Goal: Information Seeking & Learning: Stay updated

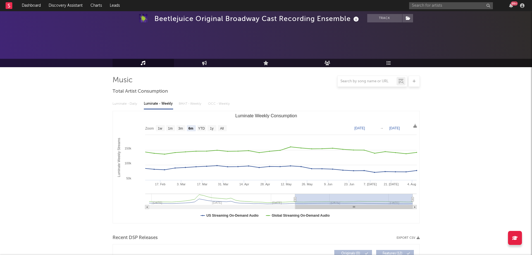
select select "6m"
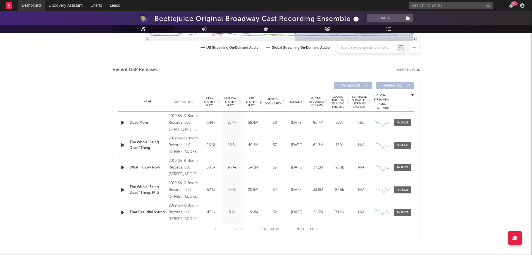
click at [32, 4] on link "Dashboard" at bounding box center [31, 5] width 27 height 11
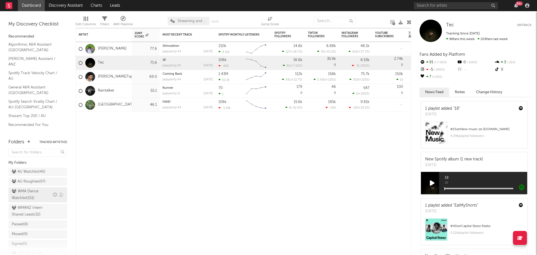
click at [25, 192] on div "WMA Dance Watchlist ( 151 )" at bounding box center [31, 194] width 39 height 13
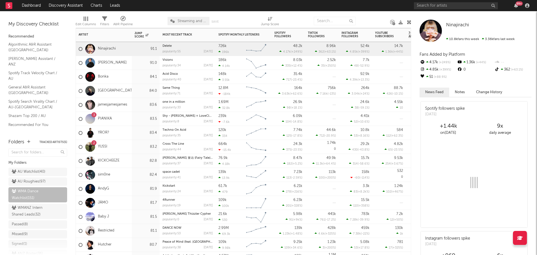
click at [131, 62] on div "Charlie Shell" at bounding box center [104, 63] width 56 height 14
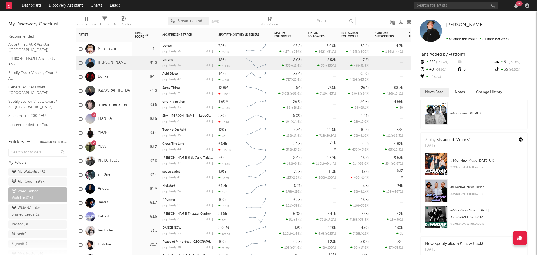
scroll to position [140, 0]
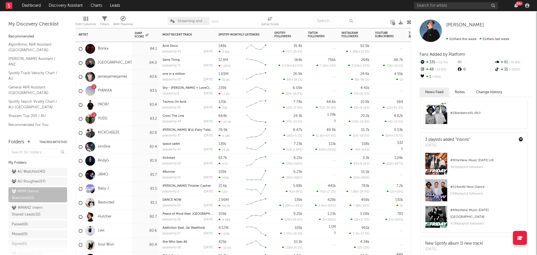
click at [118, 120] on div "2 YUSSI" at bounding box center [104, 119] width 56 height 14
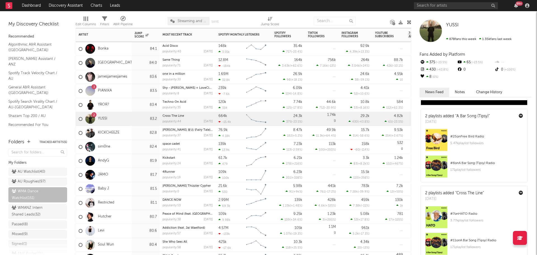
scroll to position [224, 0]
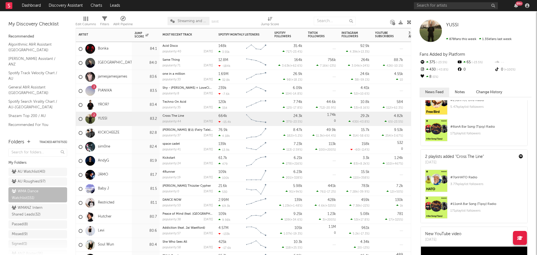
click at [122, 176] on div "JÄMO" at bounding box center [104, 175] width 56 height 14
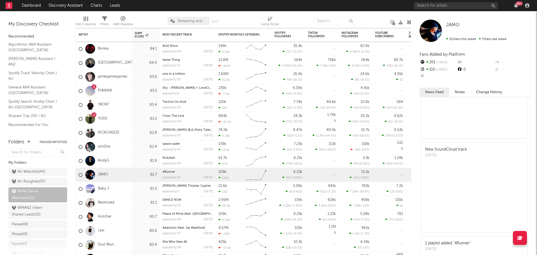
scroll to position [338, 0]
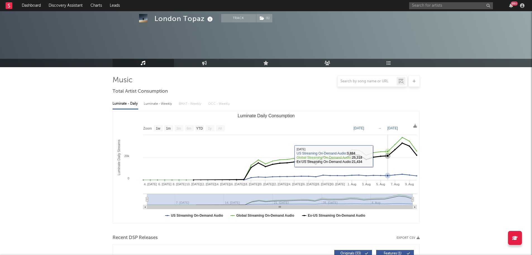
select select "1w"
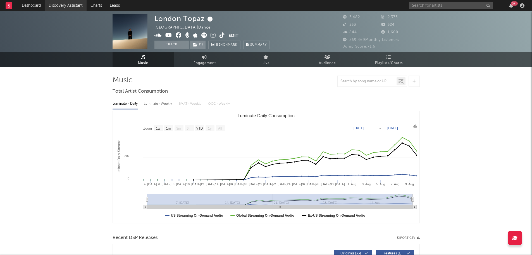
click at [72, 2] on link "Discovery Assistant" at bounding box center [66, 5] width 42 height 11
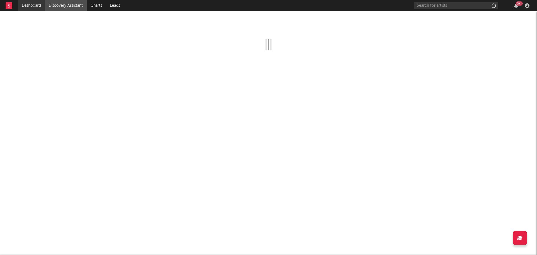
click at [25, 7] on link "Dashboard" at bounding box center [31, 5] width 27 height 11
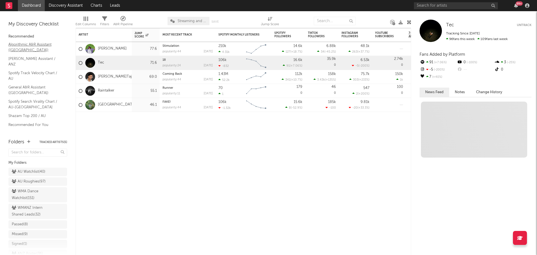
click at [33, 46] on link "Algorithmic A&R Assistant ([GEOGRAPHIC_DATA])" at bounding box center [34, 46] width 53 height 11
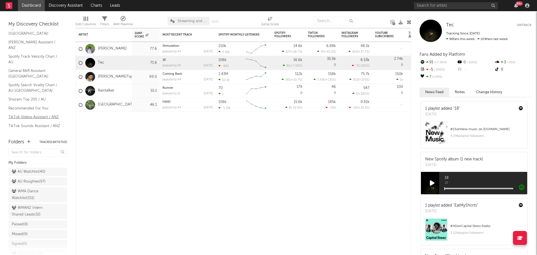
scroll to position [25, 0]
click at [29, 120] on link "TikTok Sounds Assistant / ANZ" at bounding box center [34, 123] width 53 height 6
click at [32, 171] on div "AU Watchlist ( 40 )" at bounding box center [29, 171] width 34 height 7
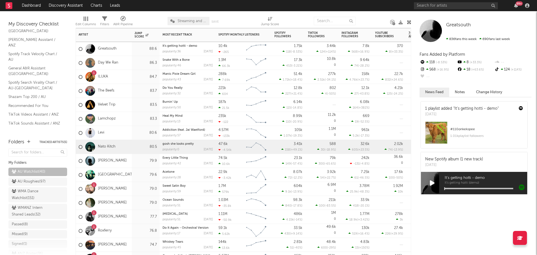
click at [126, 148] on div "Nato Kitch" at bounding box center [104, 147] width 56 height 14
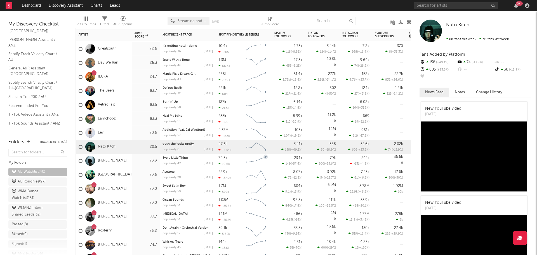
click at [128, 177] on div "Coast Arcade" at bounding box center [104, 175] width 56 height 14
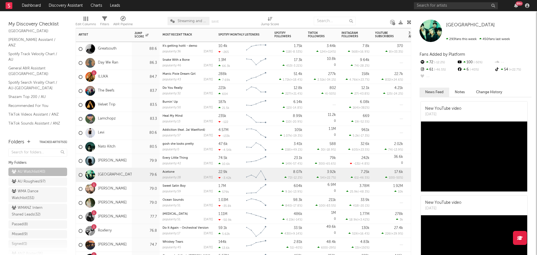
click at [129, 187] on div "1 hannah bahng" at bounding box center [104, 189] width 56 height 14
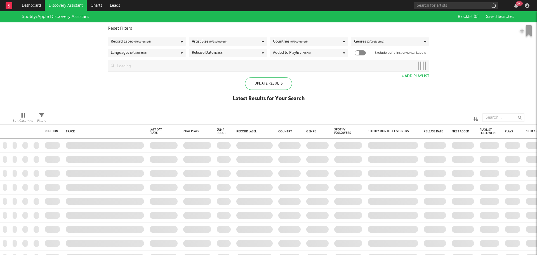
checkbox input "true"
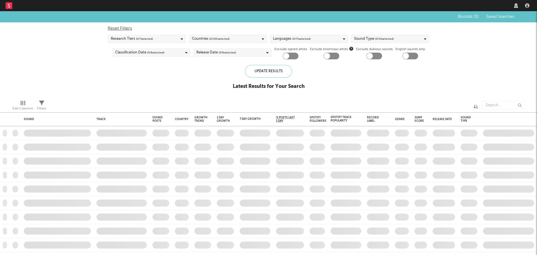
checkbox input "true"
